Goal: Task Accomplishment & Management: Use online tool/utility

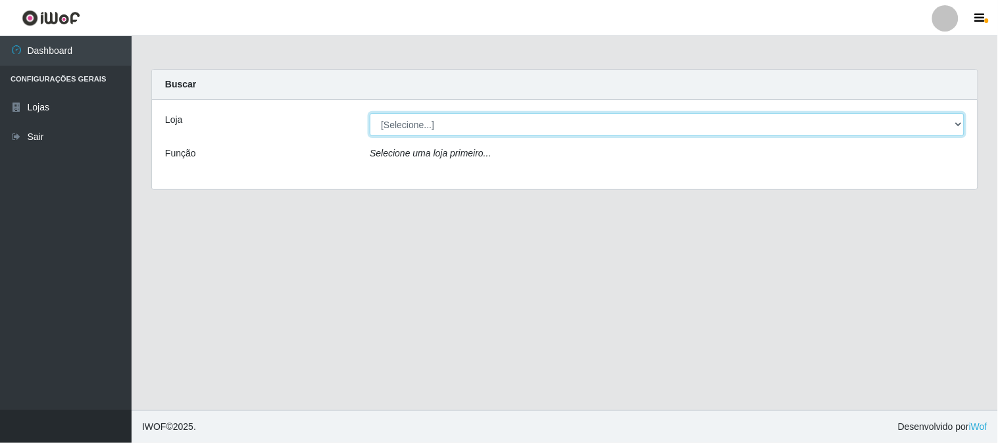
click at [963, 122] on select "[Selecione...] Rede Compras Supermercados - LOJA 1" at bounding box center [667, 124] width 595 height 23
select select "158"
click at [370, 113] on select "[Selecione...] Rede Compras Supermercados - LOJA 1" at bounding box center [667, 124] width 595 height 23
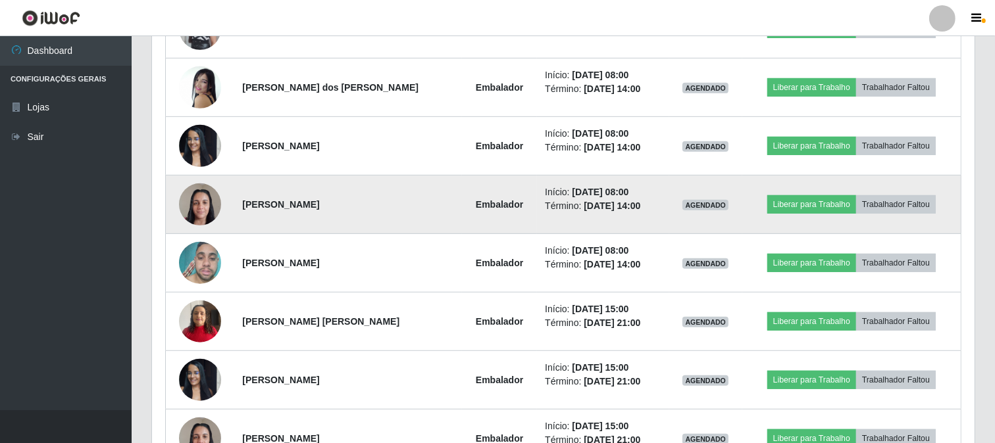
scroll to position [504, 0]
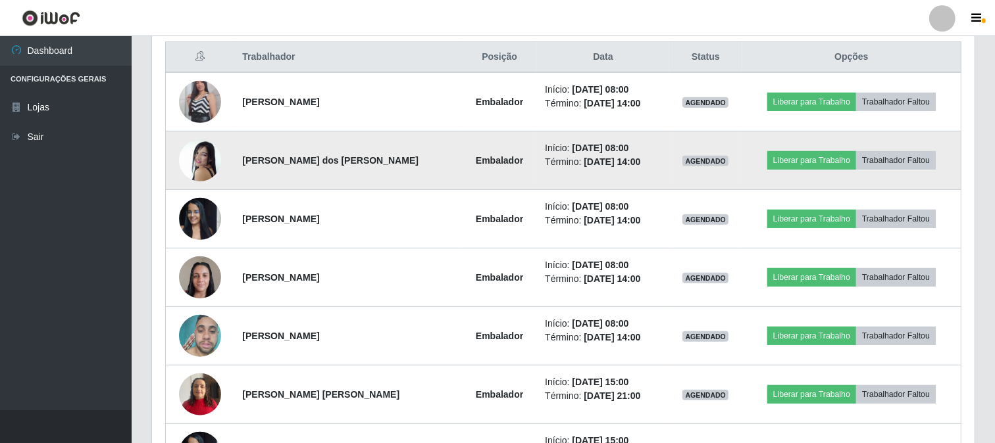
click at [209, 166] on img at bounding box center [200, 160] width 42 height 61
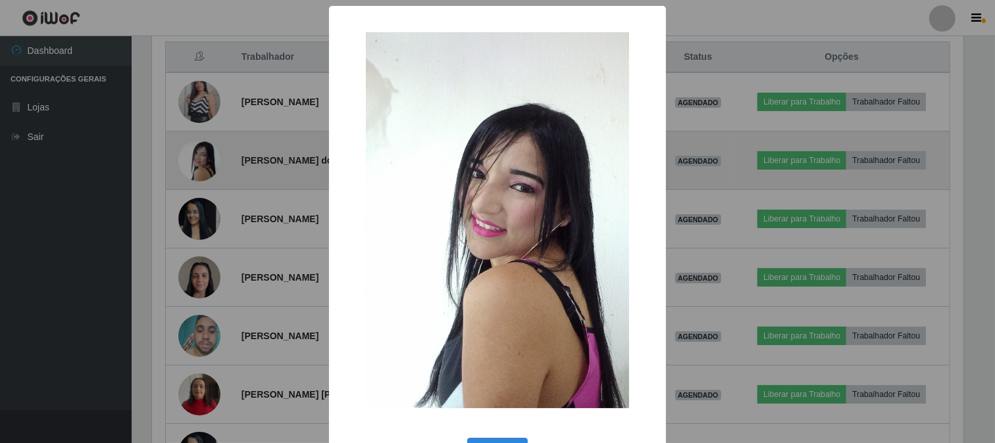
scroll to position [272, 814]
click at [209, 166] on div "× OK Cancel" at bounding box center [499, 221] width 998 height 443
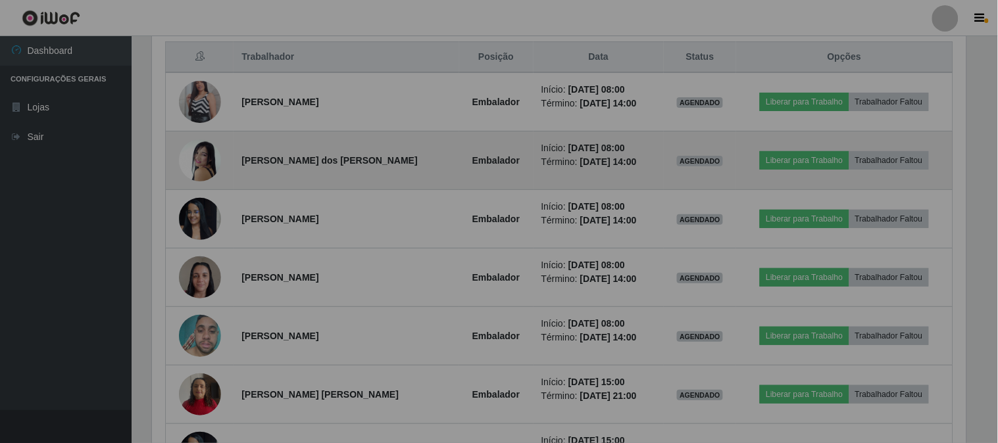
scroll to position [272, 822]
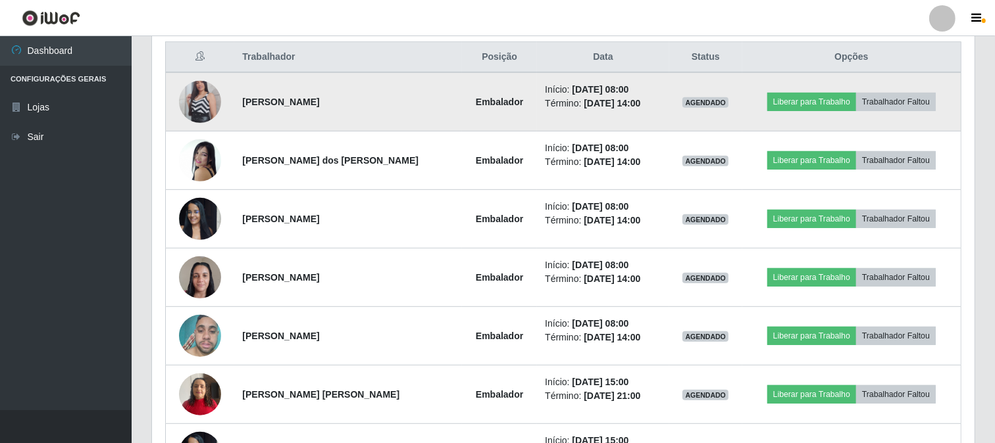
click at [194, 95] on img at bounding box center [200, 101] width 42 height 75
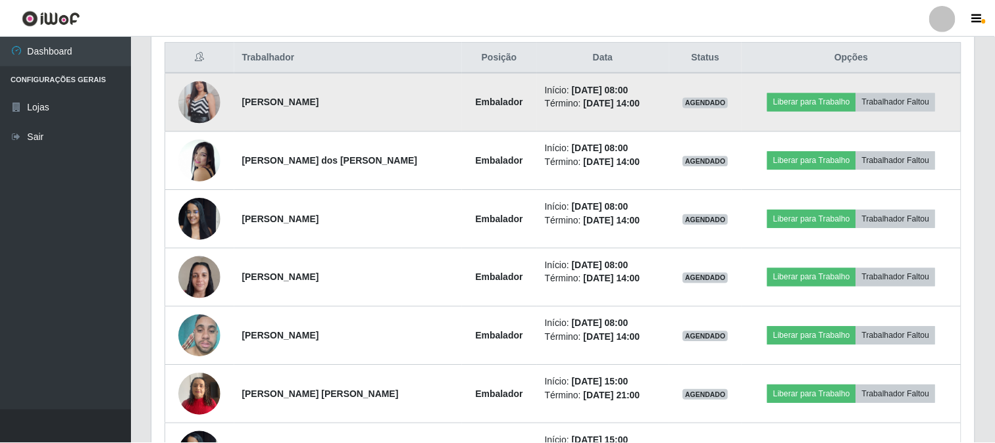
scroll to position [272, 814]
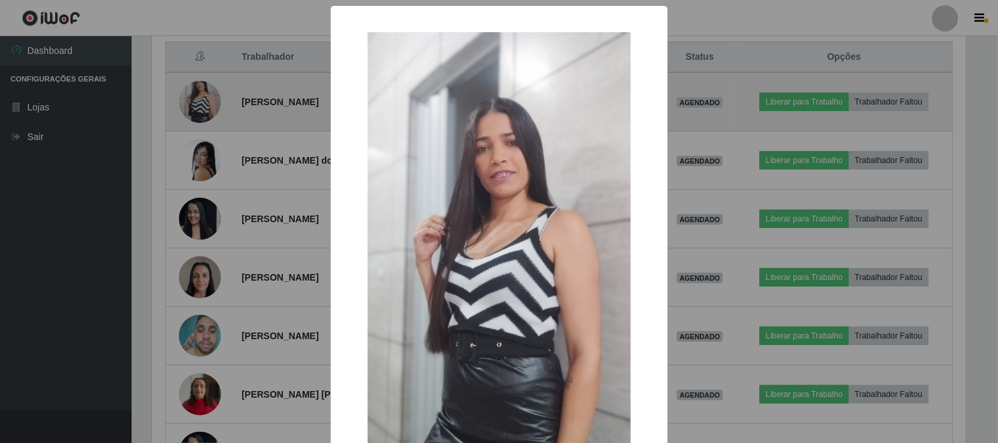
click at [194, 95] on div "× OK Cancel" at bounding box center [499, 221] width 998 height 443
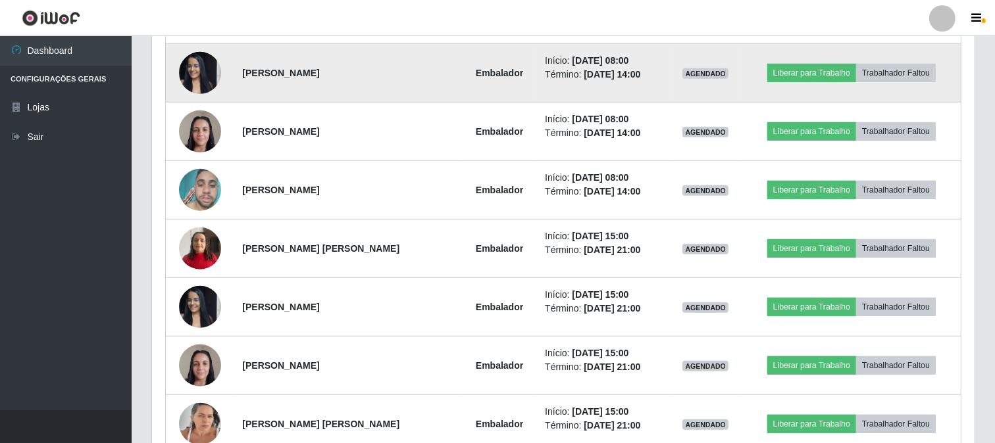
scroll to position [724, 0]
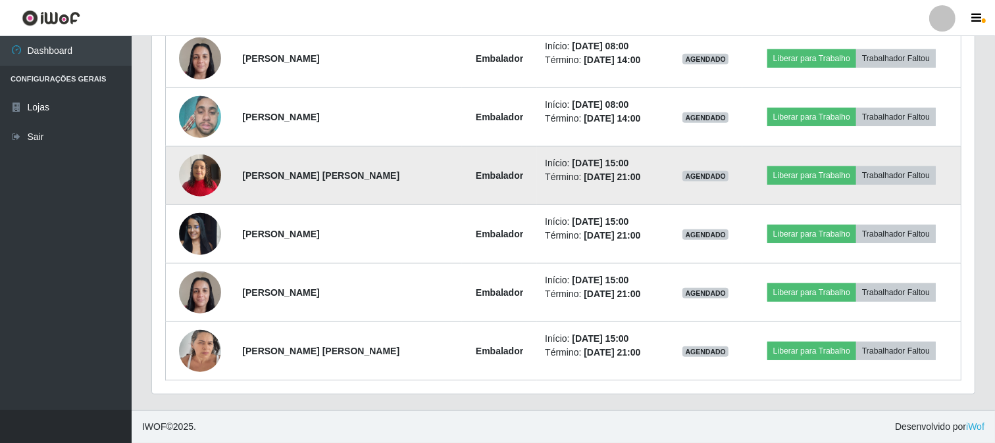
click at [193, 175] on img at bounding box center [200, 175] width 42 height 56
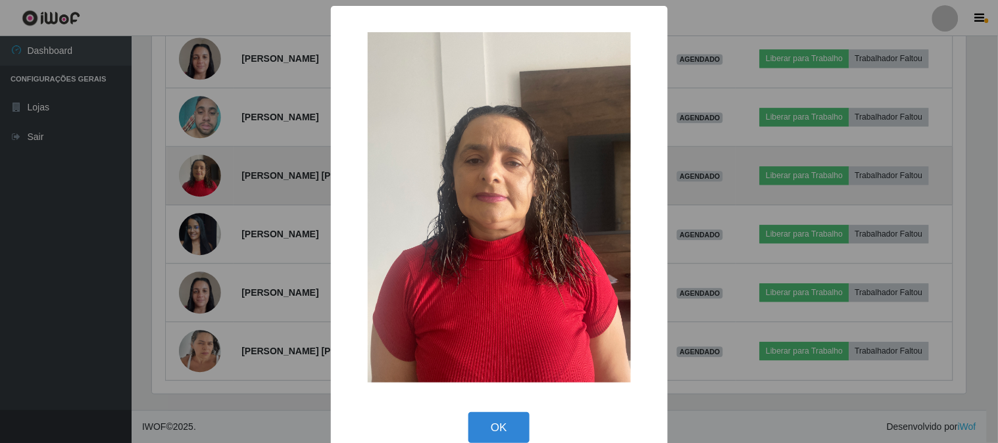
click at [193, 175] on div "× OK Cancel" at bounding box center [499, 221] width 998 height 443
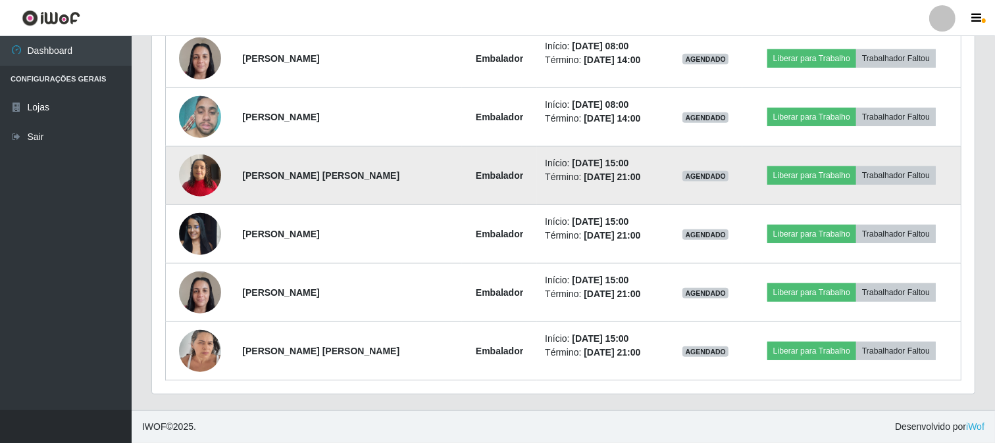
scroll to position [650, 0]
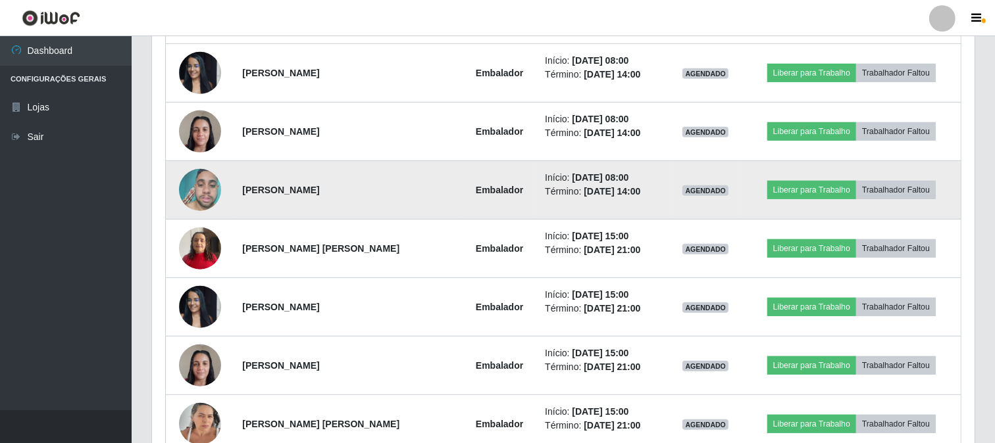
click at [198, 182] on img at bounding box center [200, 190] width 42 height 56
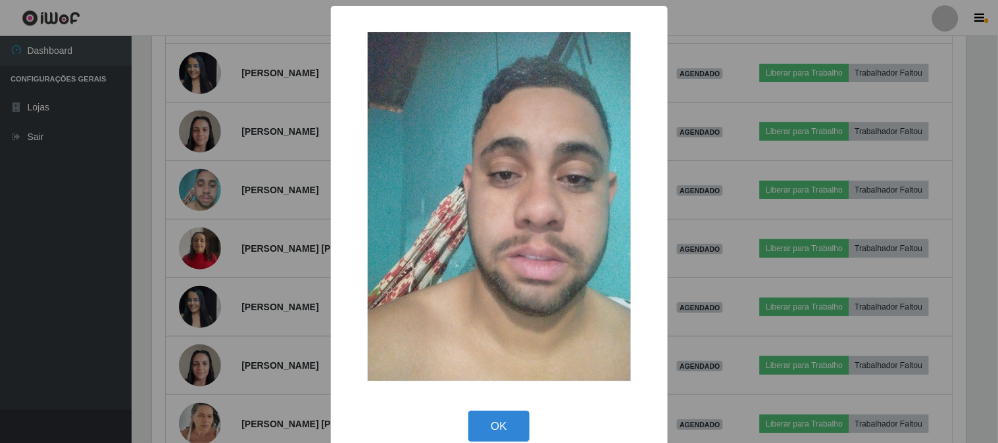
click at [198, 183] on div "× OK Cancel" at bounding box center [499, 221] width 998 height 443
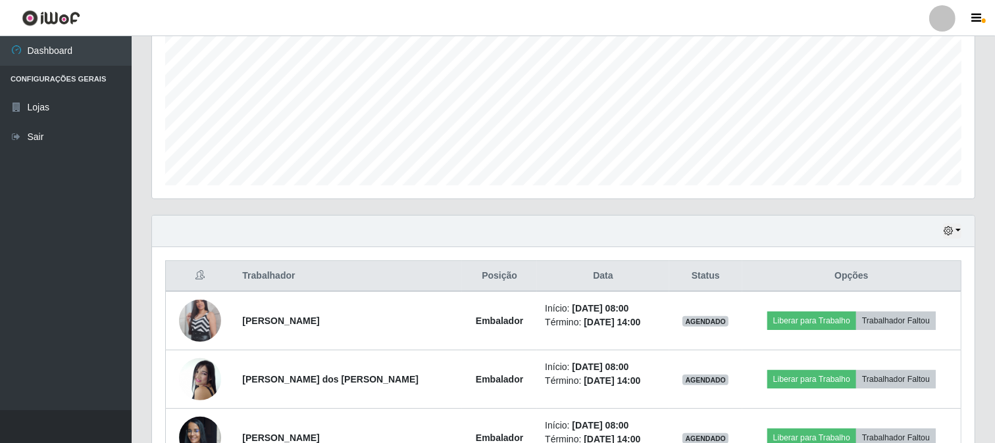
scroll to position [358, 0]
